Goal: Task Accomplishment & Management: Manage account settings

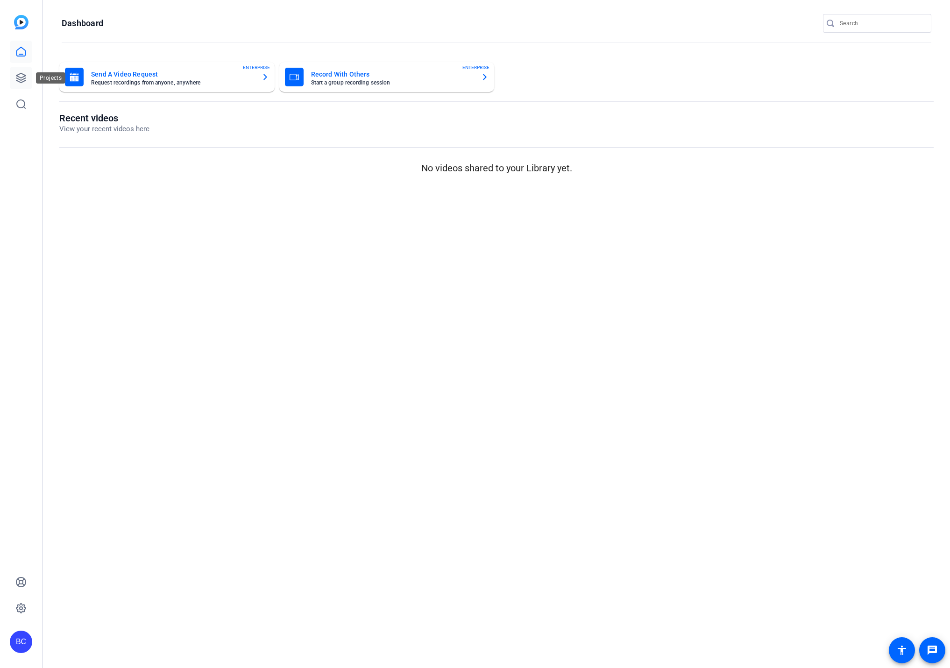
click at [21, 74] on icon at bounding box center [20, 77] width 11 height 11
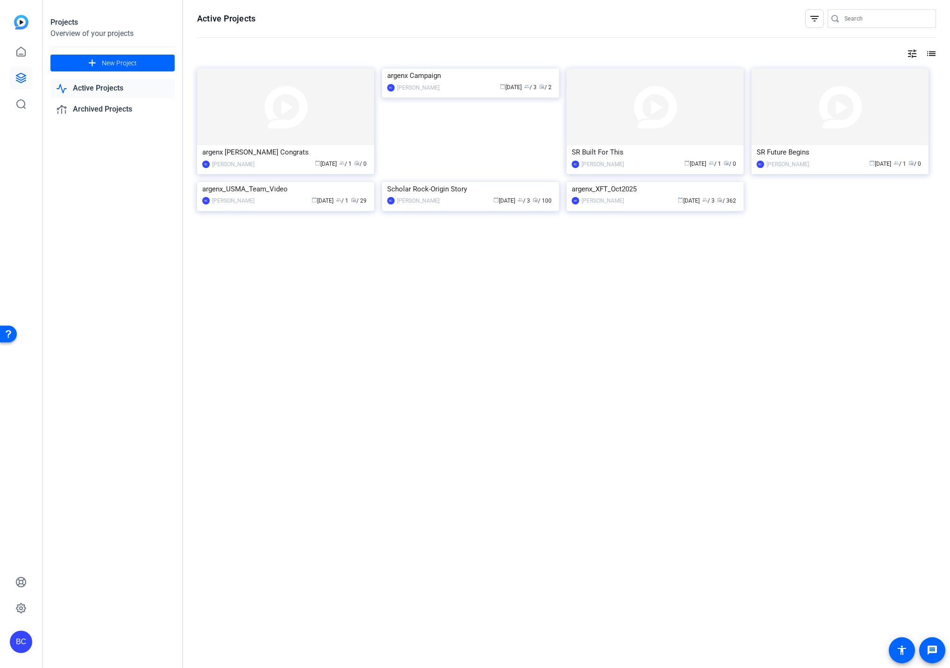
click at [479, 69] on img at bounding box center [470, 69] width 177 height 0
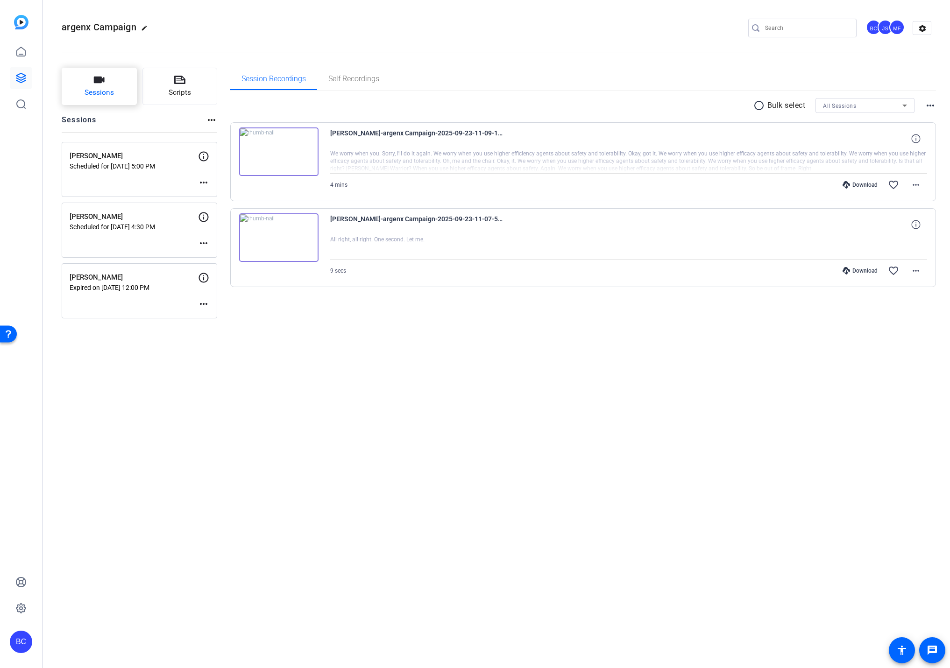
click at [95, 95] on span "Sessions" at bounding box center [99, 92] width 29 height 11
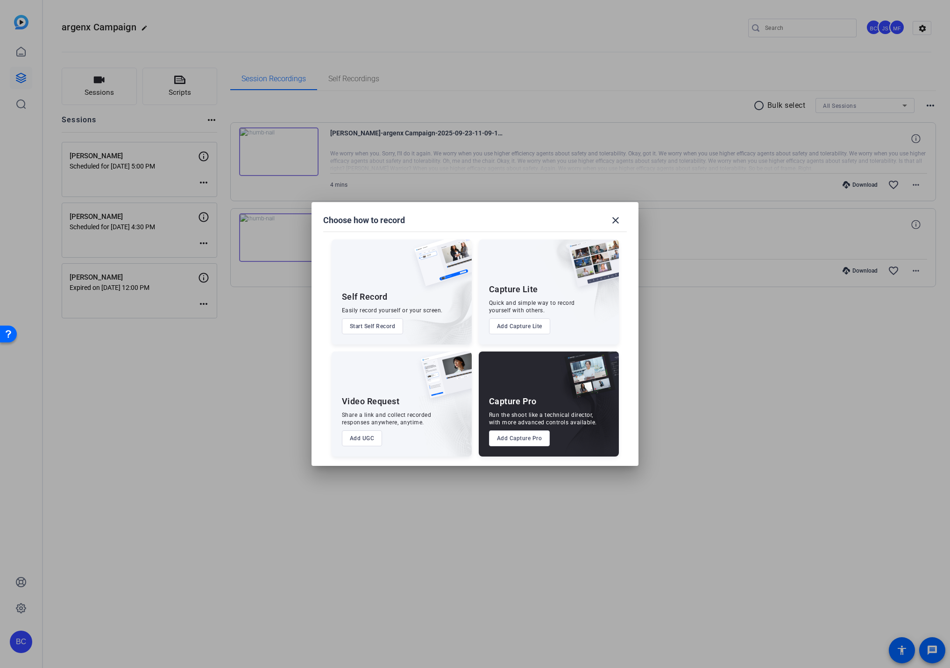
click at [514, 439] on button "Add Capture Pro" at bounding box center [519, 439] width 61 height 16
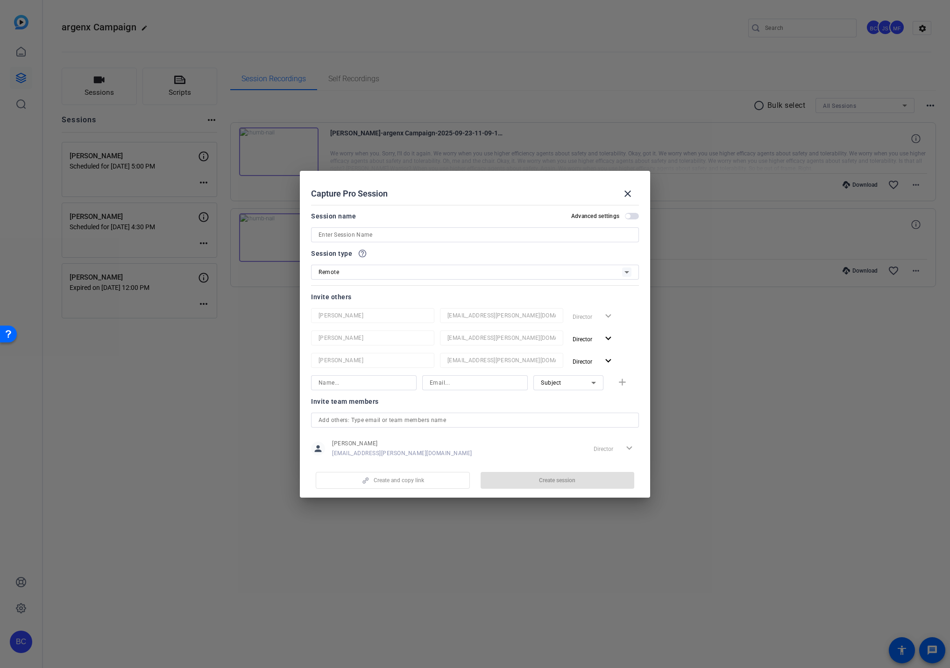
click at [355, 234] on input at bounding box center [475, 234] width 313 height 11
paste input "[PERSON_NAME]"
type input "[PERSON_NAME]"
click at [631, 216] on span "button" at bounding box center [632, 216] width 14 height 7
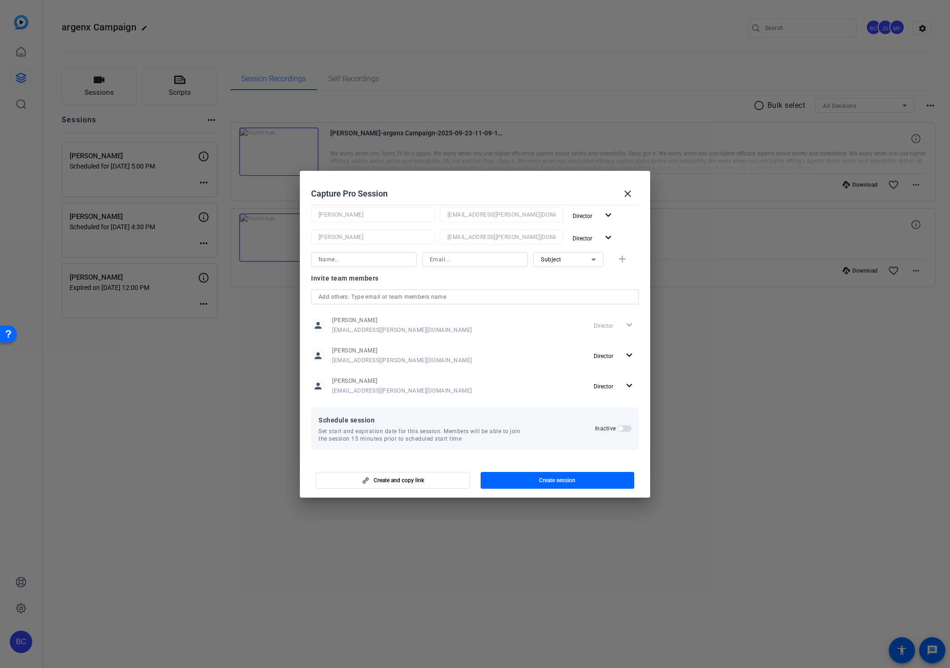
drag, startPoint x: 622, startPoint y: 430, endPoint x: 609, endPoint y: 431, distance: 13.1
click at [622, 430] on span "button" at bounding box center [620, 428] width 5 height 5
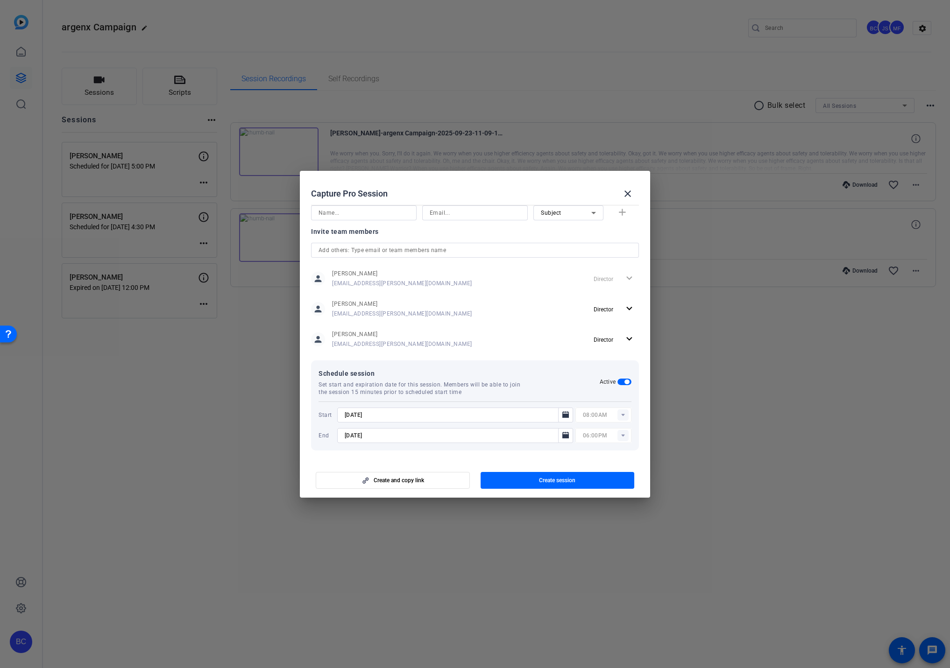
scroll to position [170, 0]
click at [564, 415] on icon "Open calendar" at bounding box center [565, 414] width 7 height 7
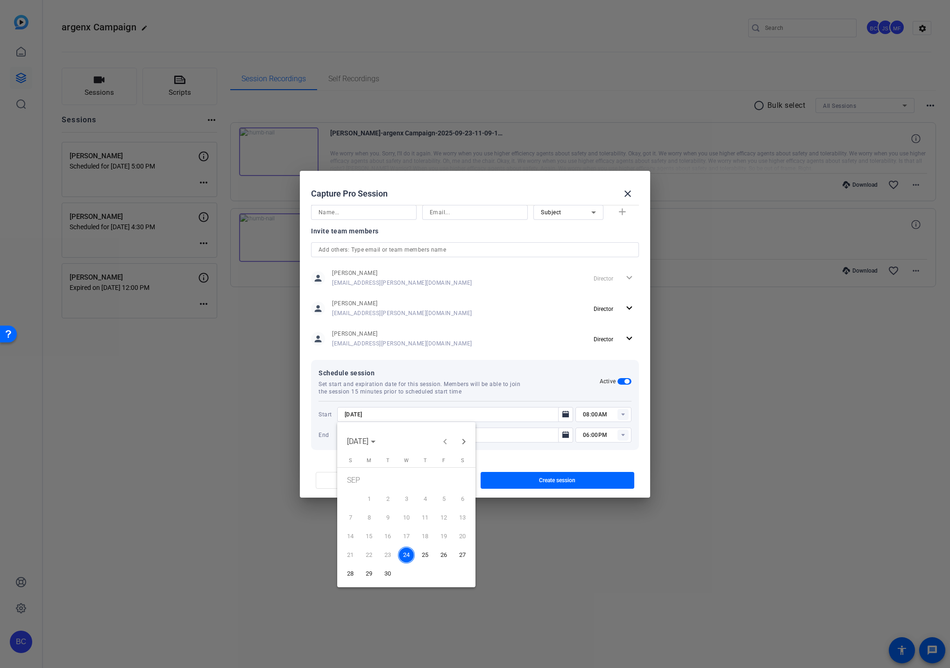
click at [373, 574] on span "29" at bounding box center [369, 574] width 17 height 17
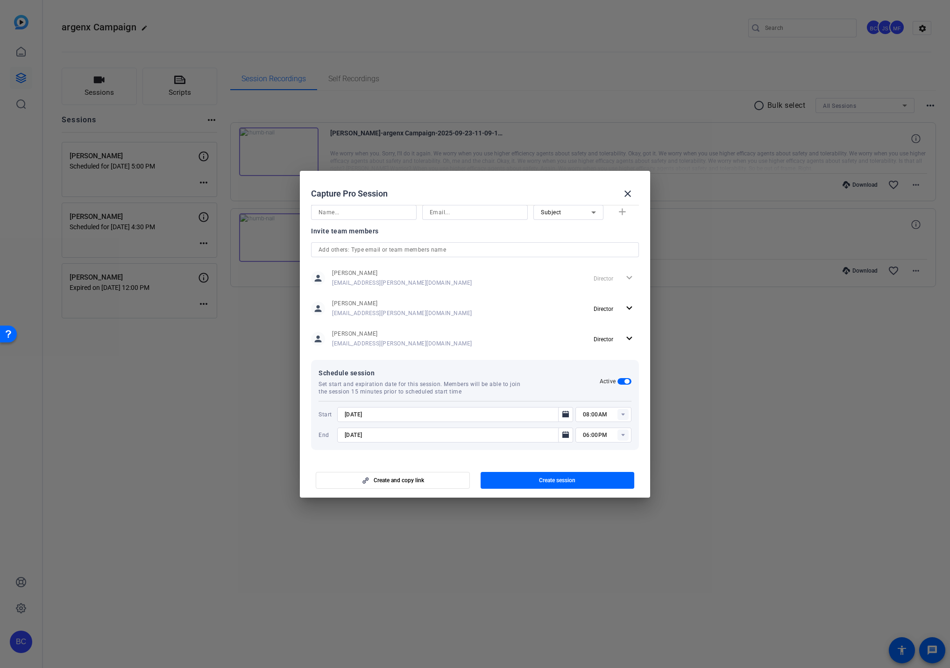
type input "[DATE]"
click at [565, 437] on icon "Open calendar" at bounding box center [565, 435] width 7 height 7
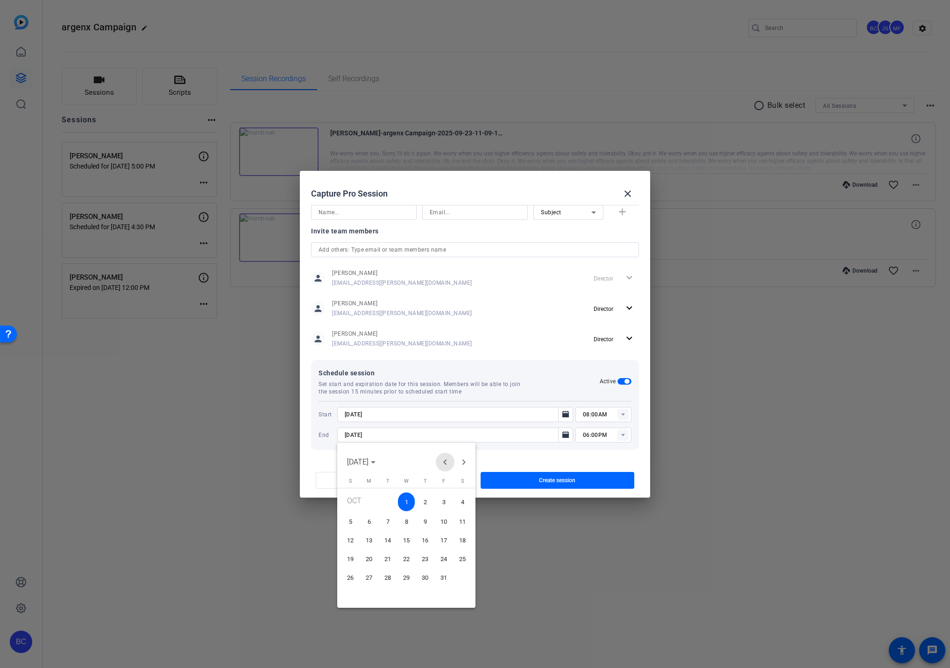
drag, startPoint x: 442, startPoint y: 462, endPoint x: 439, endPoint y: 466, distance: 5.3
click at [442, 462] on span "Previous month" at bounding box center [445, 462] width 19 height 19
click at [371, 594] on span "29" at bounding box center [369, 594] width 17 height 17
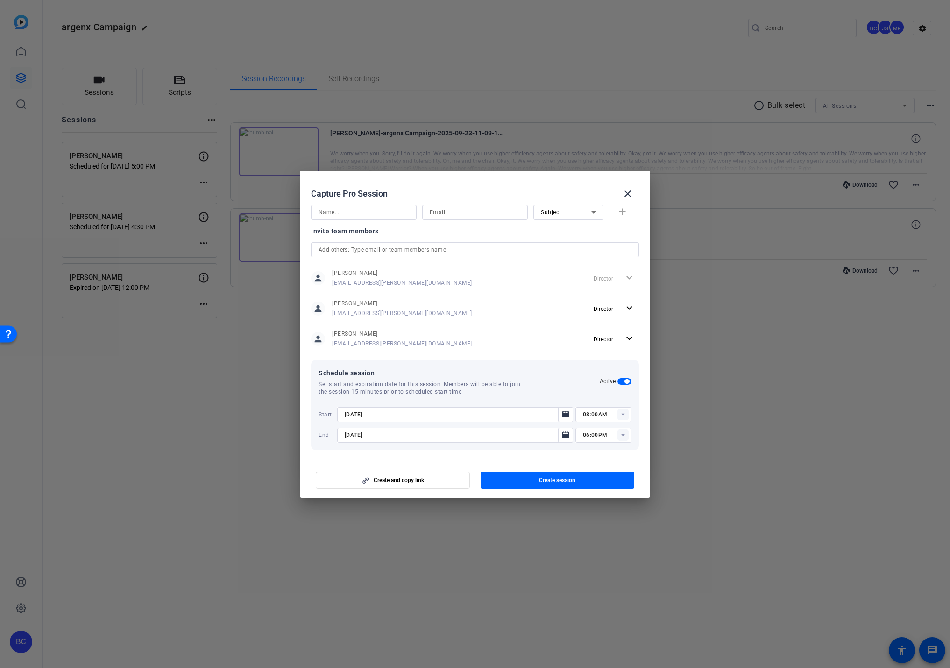
type input "[DATE]"
drag, startPoint x: 587, startPoint y: 414, endPoint x: 602, endPoint y: 406, distance: 17.8
click at [588, 413] on input "08:00AM" at bounding box center [607, 414] width 49 height 11
type input "04:00PM"
type input "05:30PM"
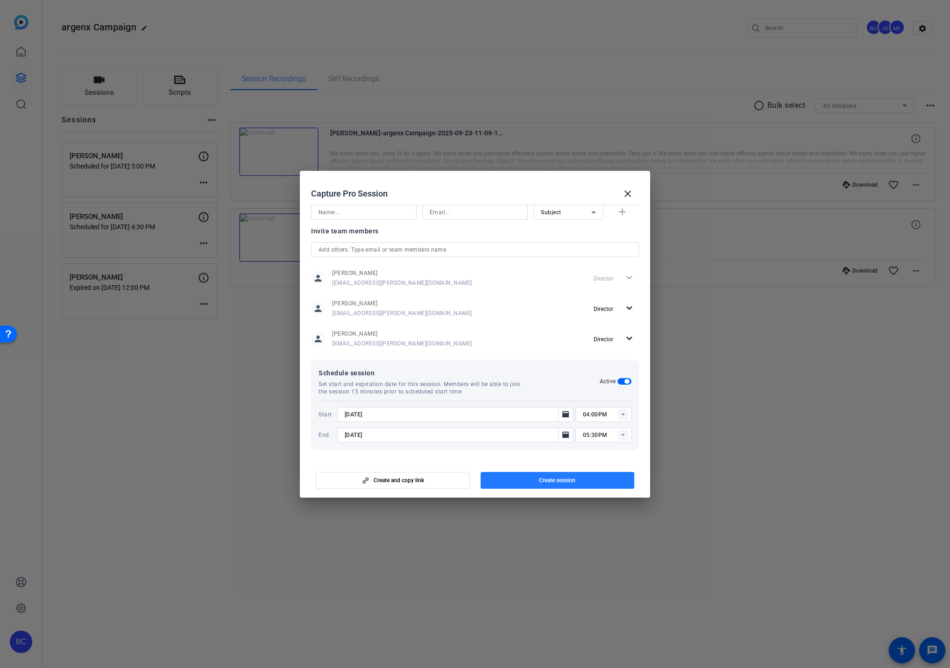
click at [523, 480] on span "button" at bounding box center [558, 480] width 154 height 22
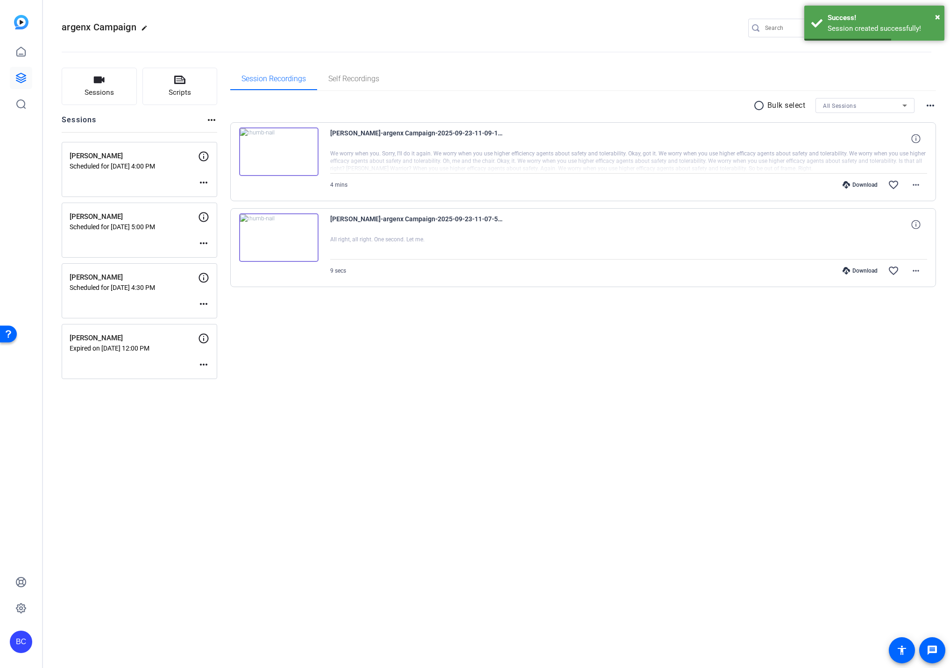
click at [204, 182] on mat-icon "more_horiz" at bounding box center [203, 182] width 11 height 11
click at [217, 198] on span "Edit Session" at bounding box center [226, 196] width 43 height 11
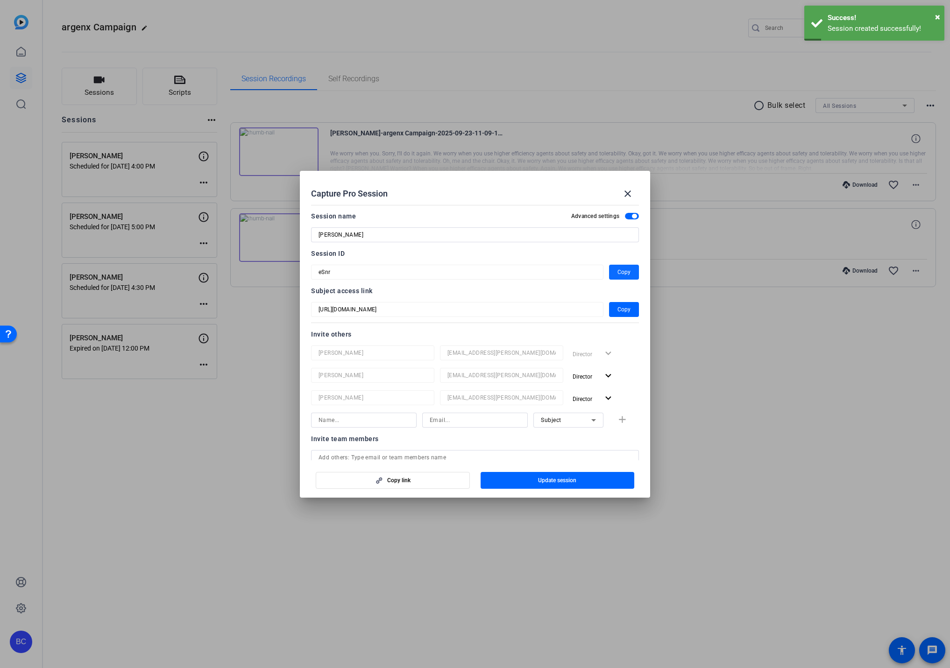
click at [627, 269] on span "Copy" at bounding box center [623, 272] width 13 height 11
click at [628, 191] on mat-icon "close" at bounding box center [627, 193] width 11 height 11
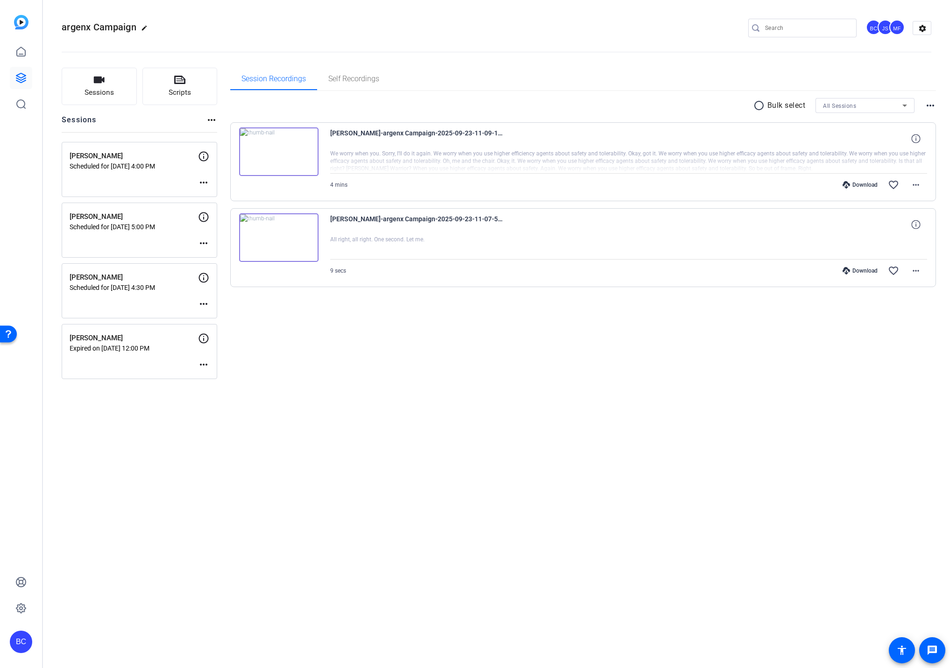
click at [202, 304] on mat-icon "more_horiz" at bounding box center [203, 303] width 11 height 11
click at [212, 329] on span "Archive Session" at bounding box center [226, 329] width 43 height 11
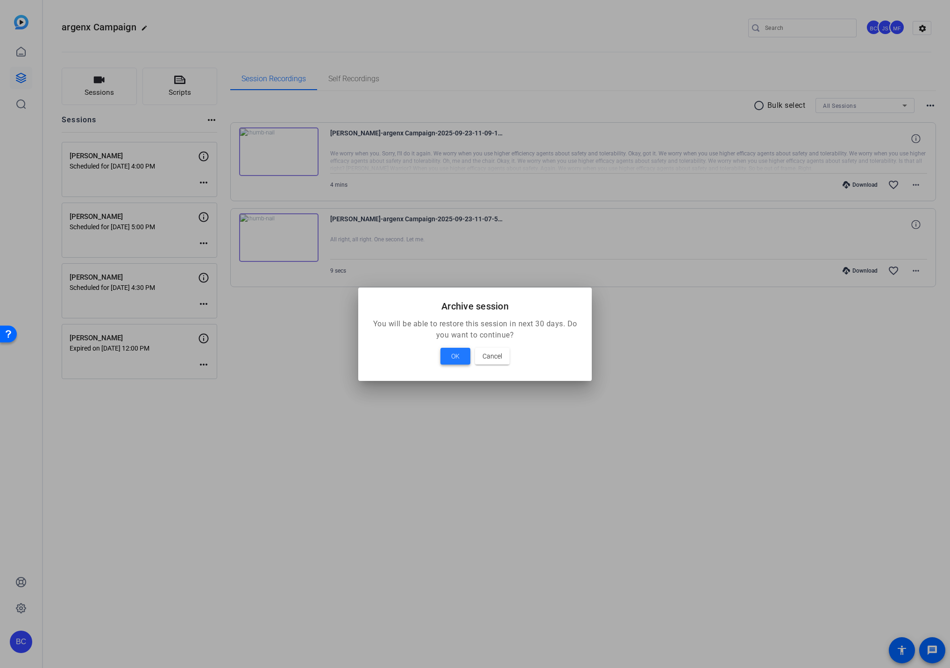
click at [458, 356] on span "OK" at bounding box center [455, 356] width 8 height 11
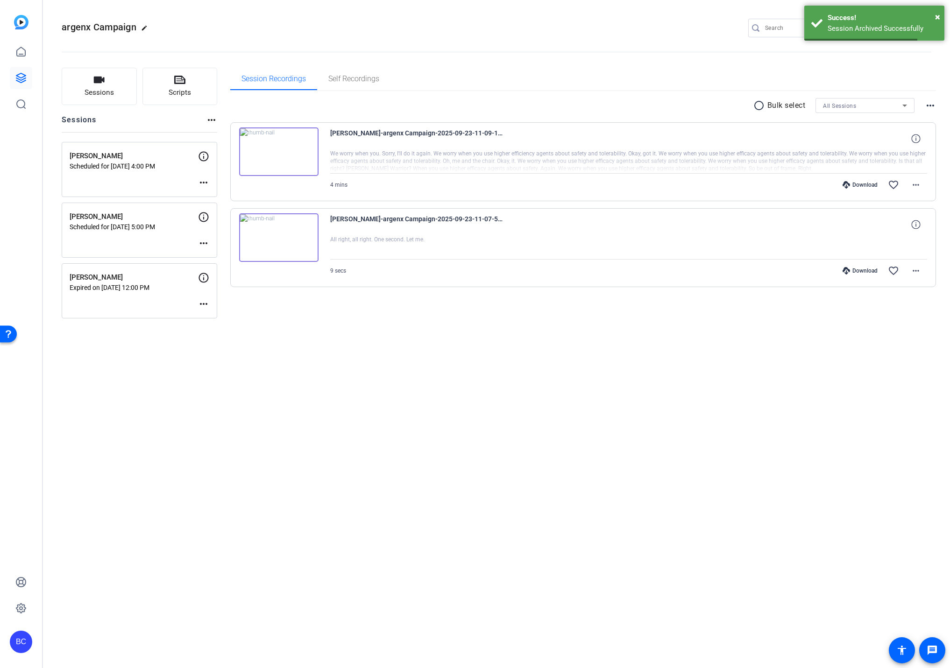
click at [184, 414] on div "argenx Campaign edit BC JS MF settings Sessions Scripts Sessions more_horiz [PE…" at bounding box center [496, 334] width 907 height 668
